Goal: Task Accomplishment & Management: Use online tool/utility

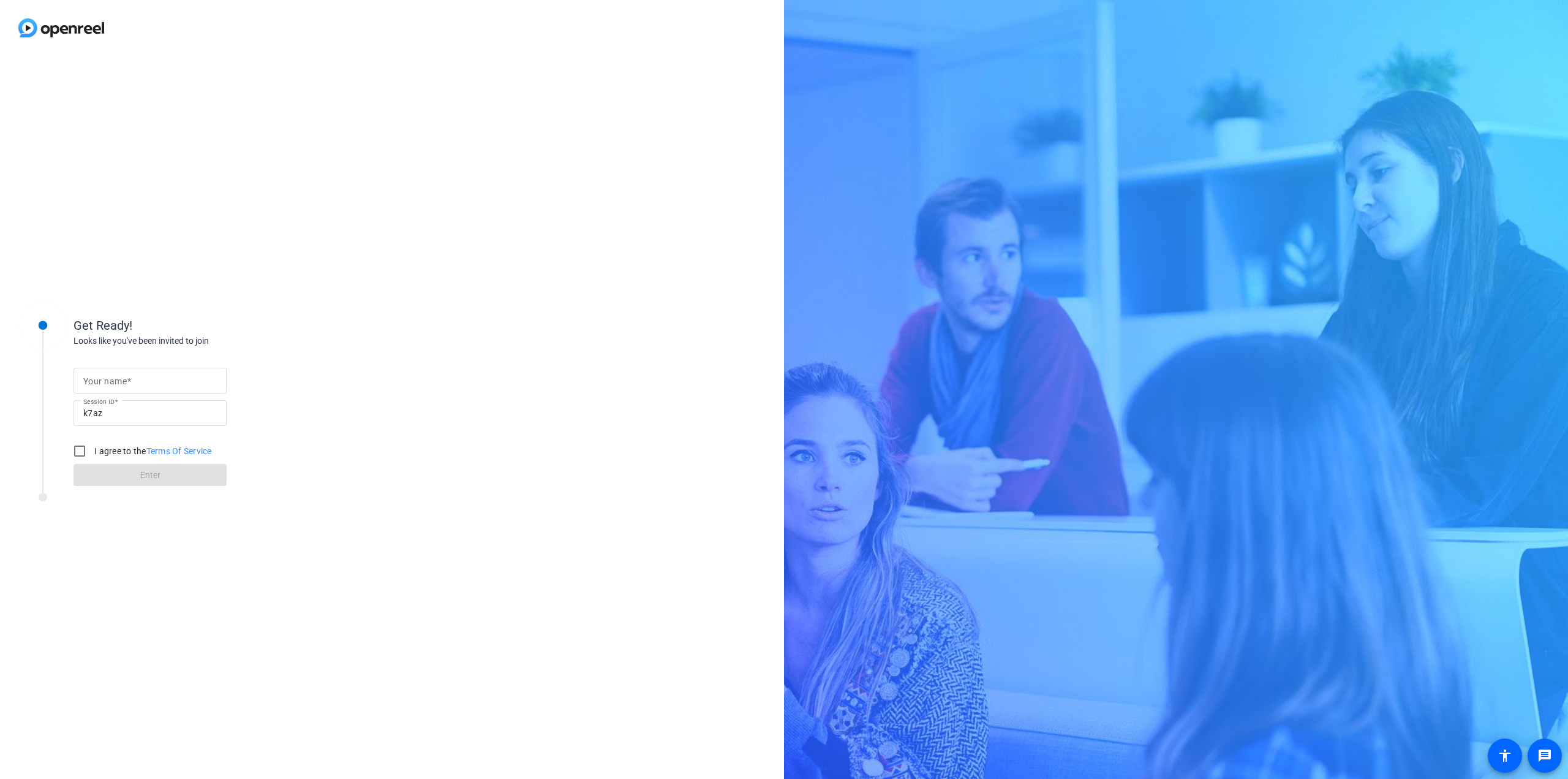
drag, startPoint x: 172, startPoint y: 394, endPoint x: 174, endPoint y: 386, distance: 8.2
click at [173, 389] on mat-form-field "Your name" at bounding box center [149, 380] width 153 height 25
click at [177, 397] on div at bounding box center [149, 400] width 153 height 13
click at [195, 389] on div at bounding box center [149, 380] width 134 height 25
type input "[PERSON_NAME]"
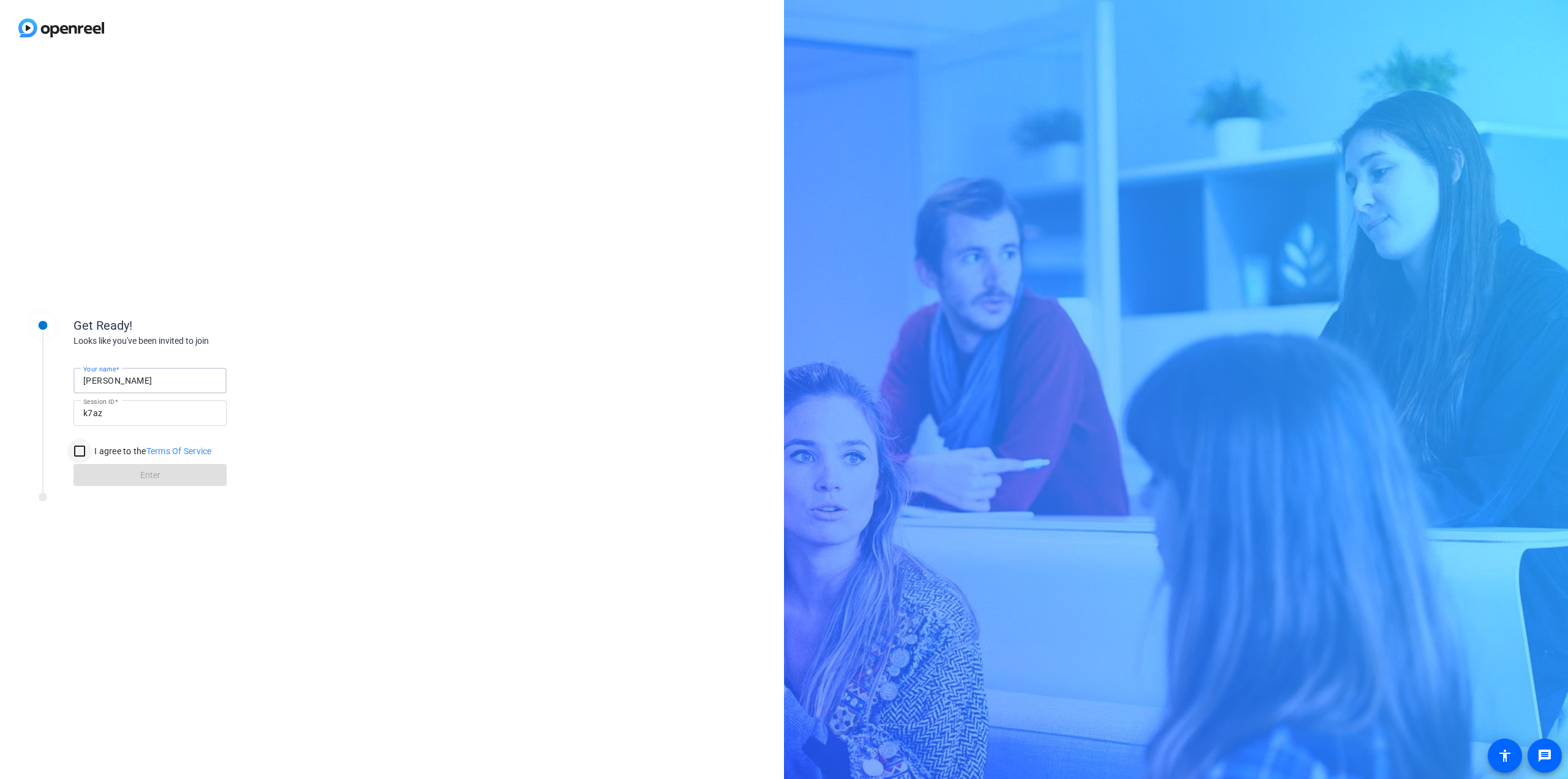
drag, startPoint x: 67, startPoint y: 448, endPoint x: 73, endPoint y: 449, distance: 6.1
click at [67, 448] on div at bounding box center [80, 451] width 30 height 30
checkbox input "true"
click at [108, 480] on span at bounding box center [149, 475] width 153 height 30
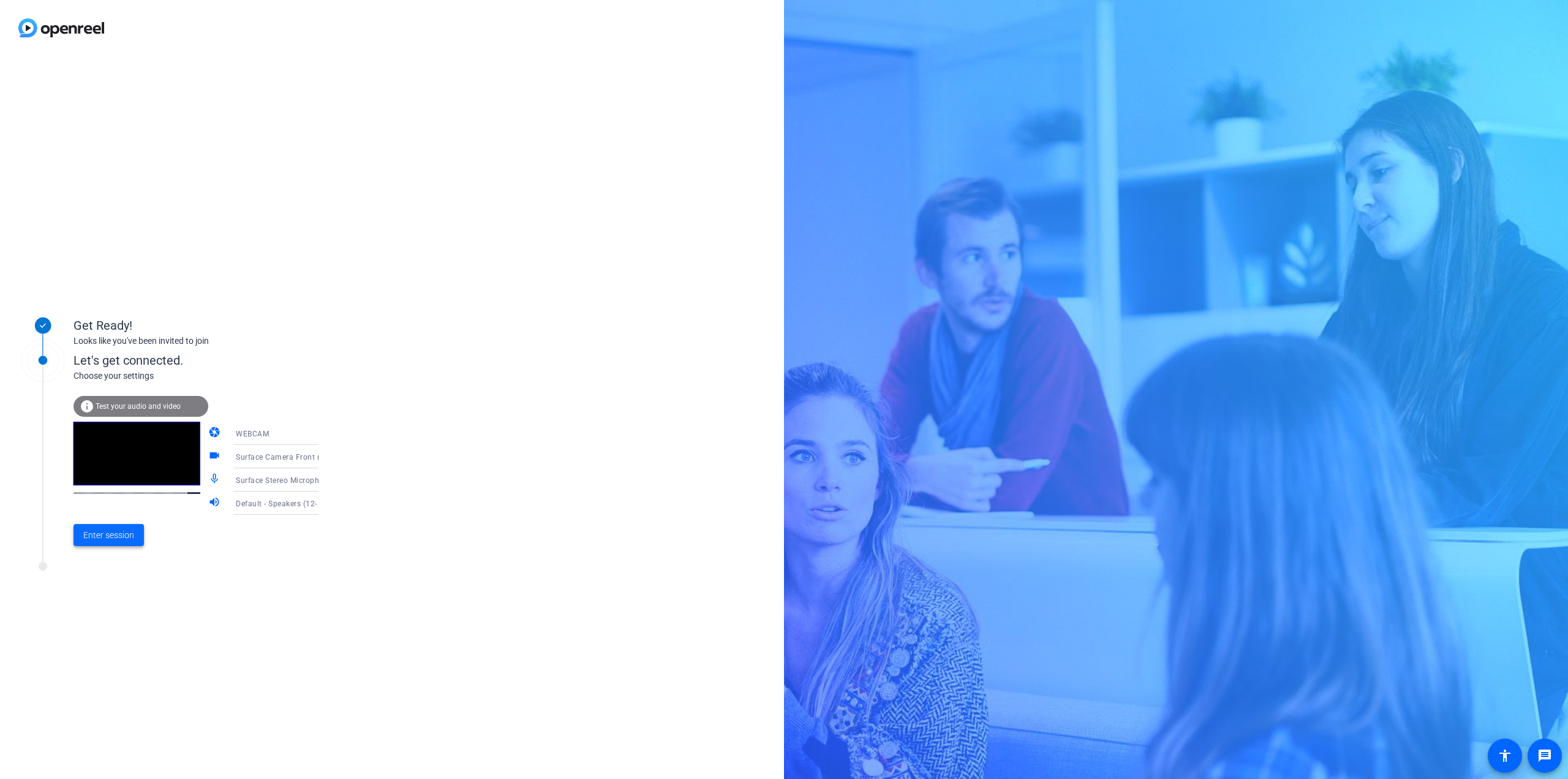
click at [100, 532] on span "Enter session" at bounding box center [108, 535] width 51 height 13
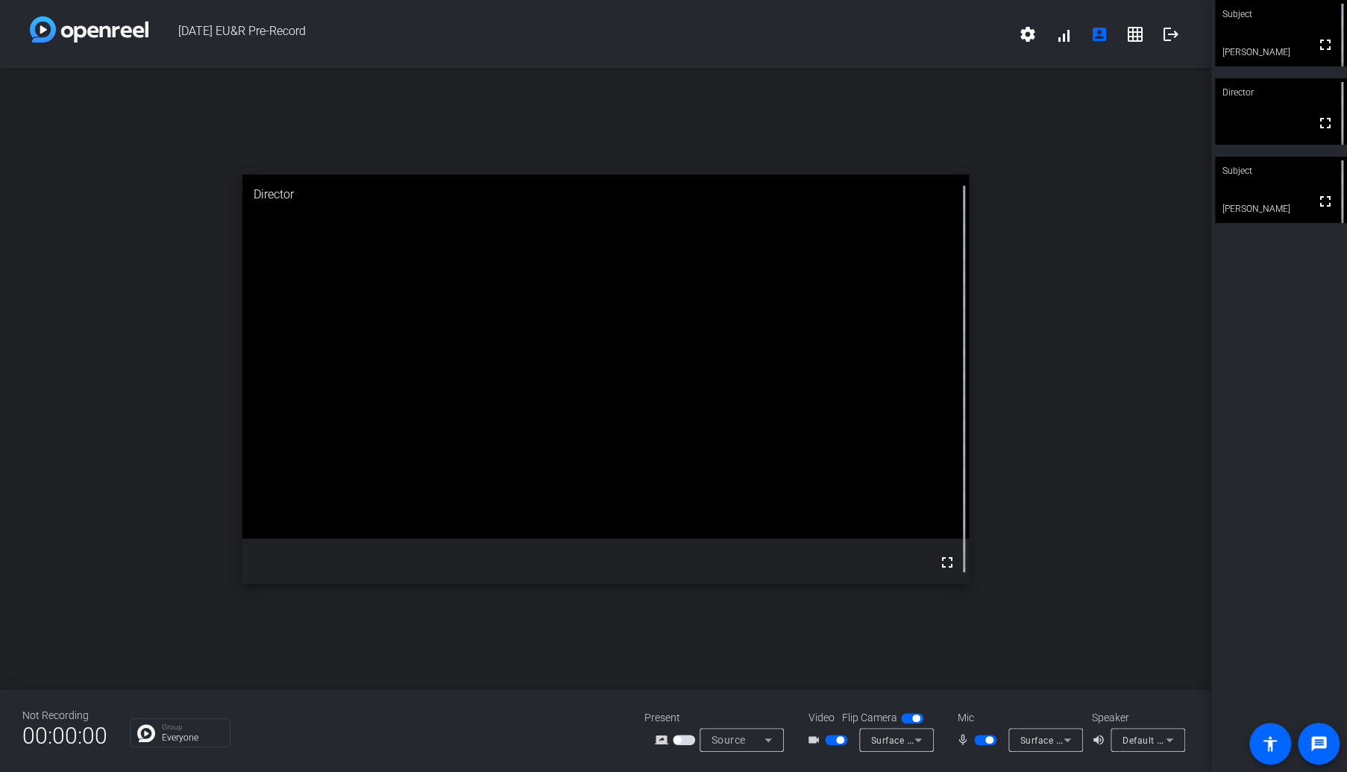
drag, startPoint x: 986, startPoint y: 733, endPoint x: 1256, endPoint y: 665, distance: 278.3
click at [984, 734] on mat-slide-toggle at bounding box center [986, 739] width 25 height 16
click at [984, 746] on mat-slide-toggle at bounding box center [986, 739] width 25 height 16
click at [986, 743] on span "button" at bounding box center [988, 739] width 7 height 7
click at [995, 738] on span "button" at bounding box center [985, 739] width 22 height 10
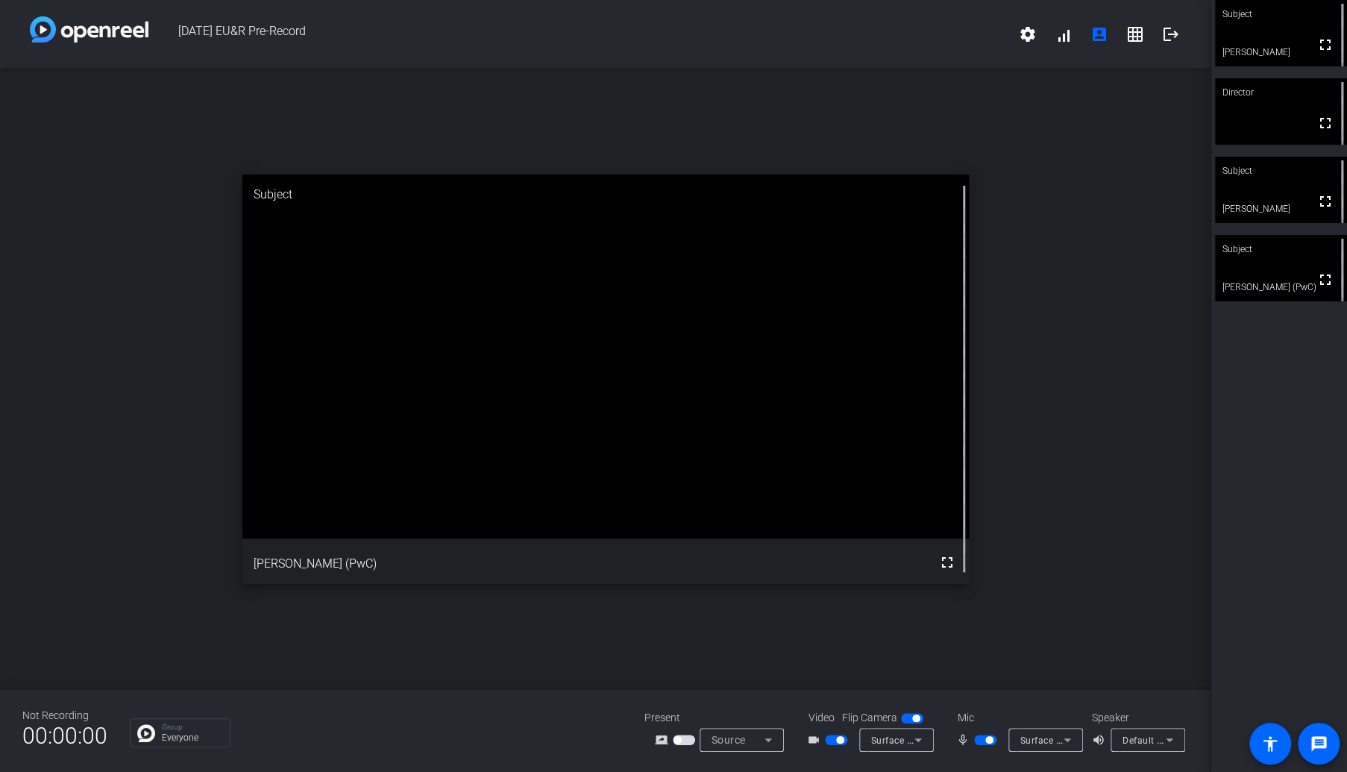
click at [985, 737] on span "button" at bounding box center [988, 739] width 7 height 7
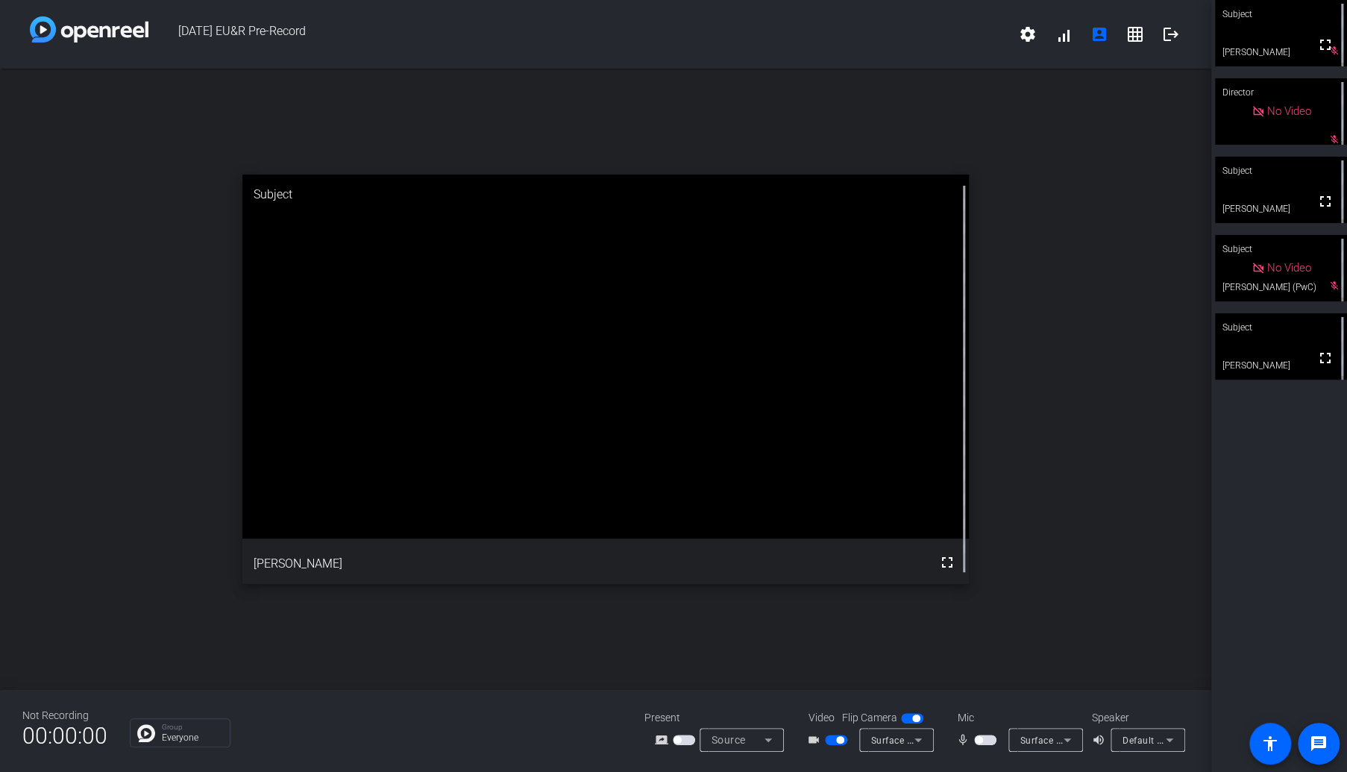
click at [840, 737] on span "button" at bounding box center [839, 739] width 7 height 7
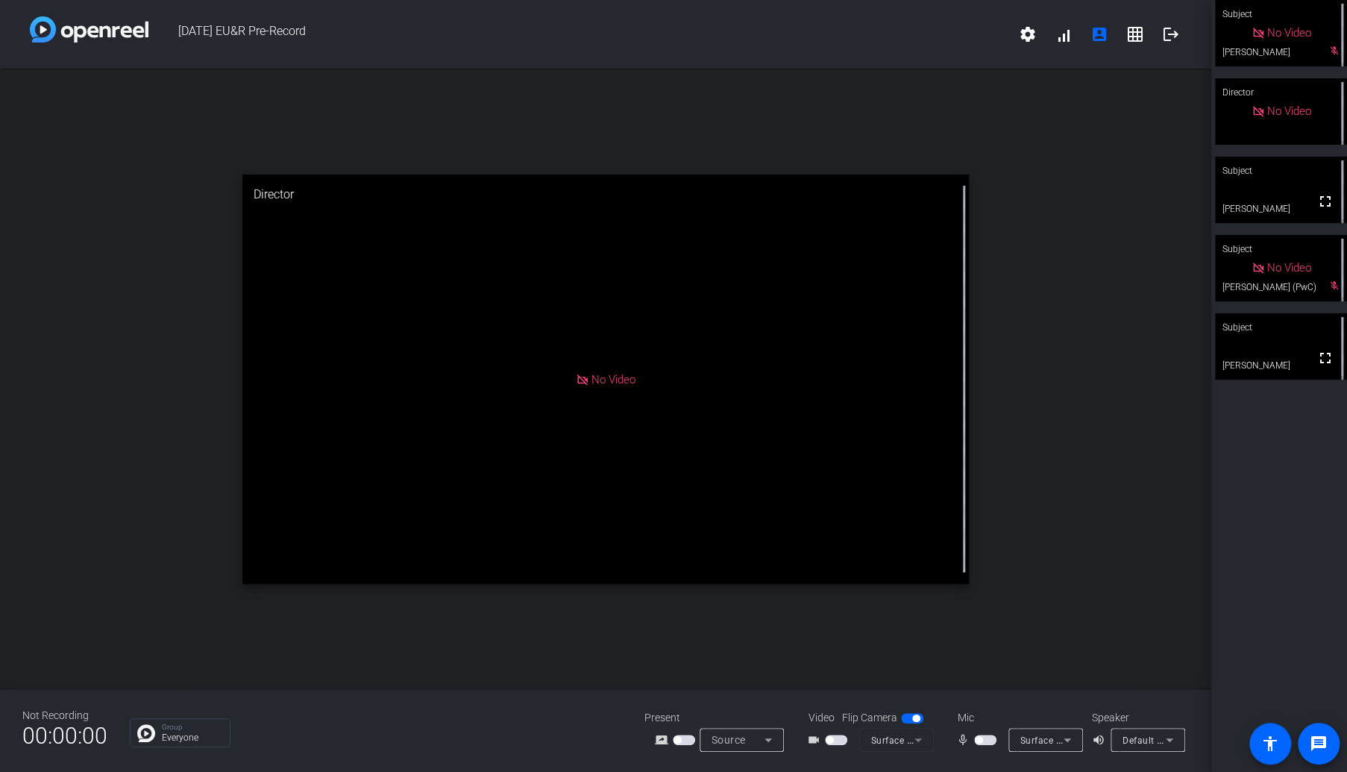
drag, startPoint x: 999, startPoint y: 635, endPoint x: 1008, endPoint y: 629, distance: 10.8
click at [999, 635] on div "open_in_new Director No Video" at bounding box center [605, 379] width 1211 height 621
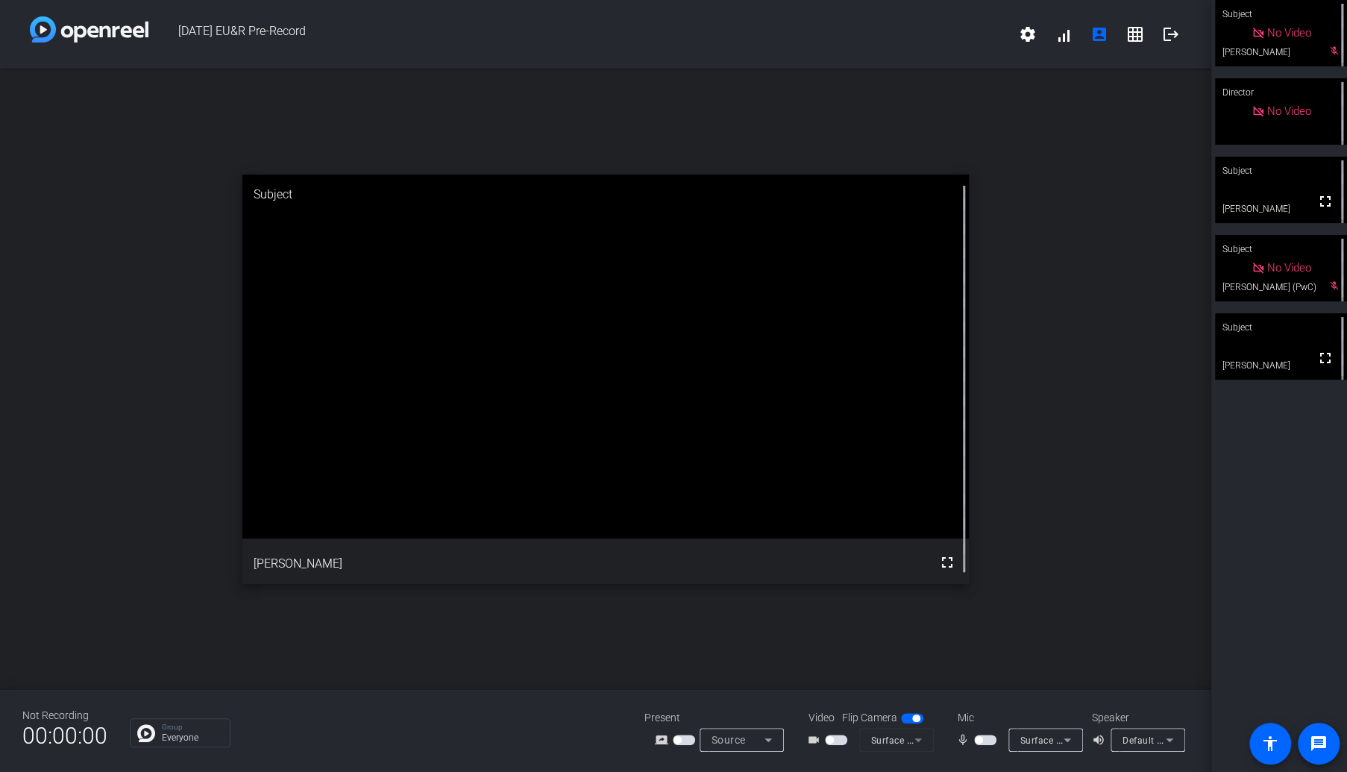
click at [1152, 530] on div "open_in_new Subject fullscreen [PERSON_NAME]" at bounding box center [605, 379] width 1211 height 621
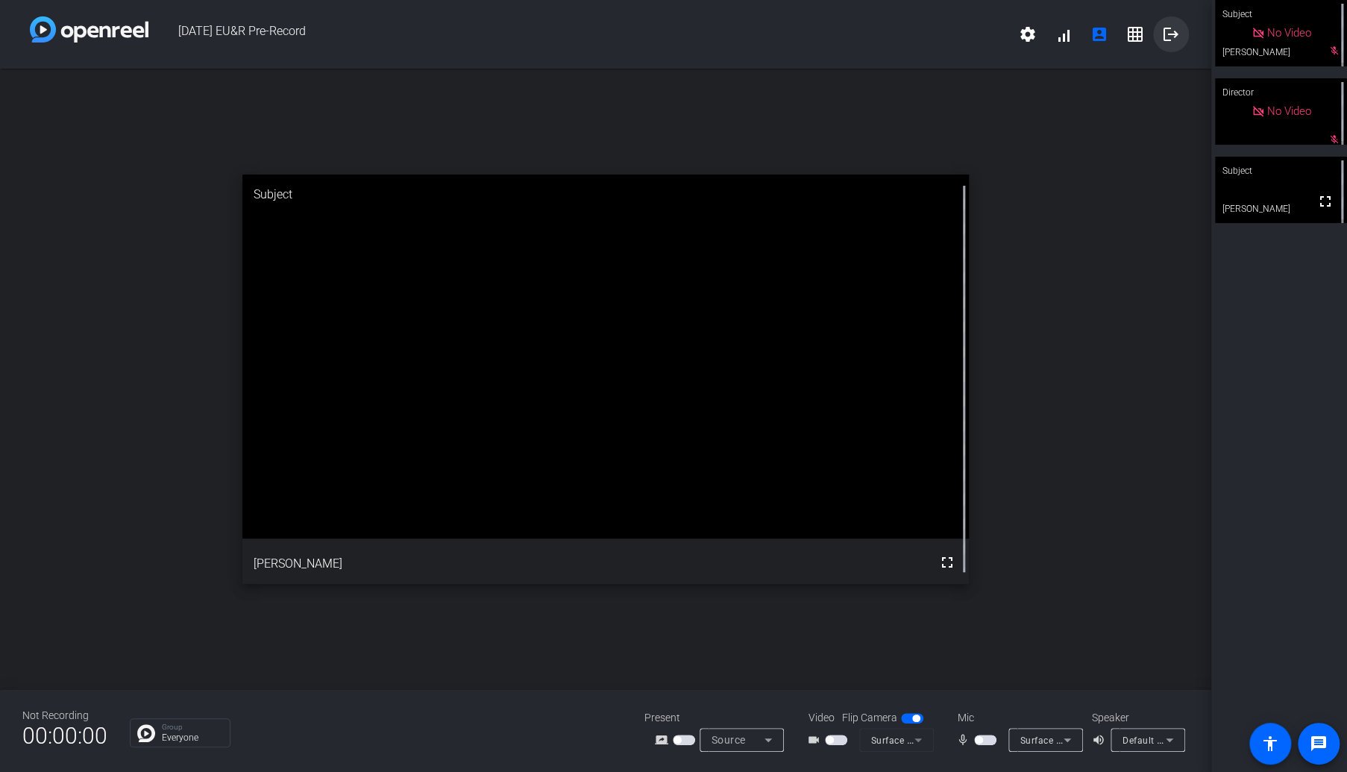
click at [1171, 35] on mat-icon "logout" at bounding box center [1171, 34] width 18 height 18
